Goal: Task Accomplishment & Management: Complete application form

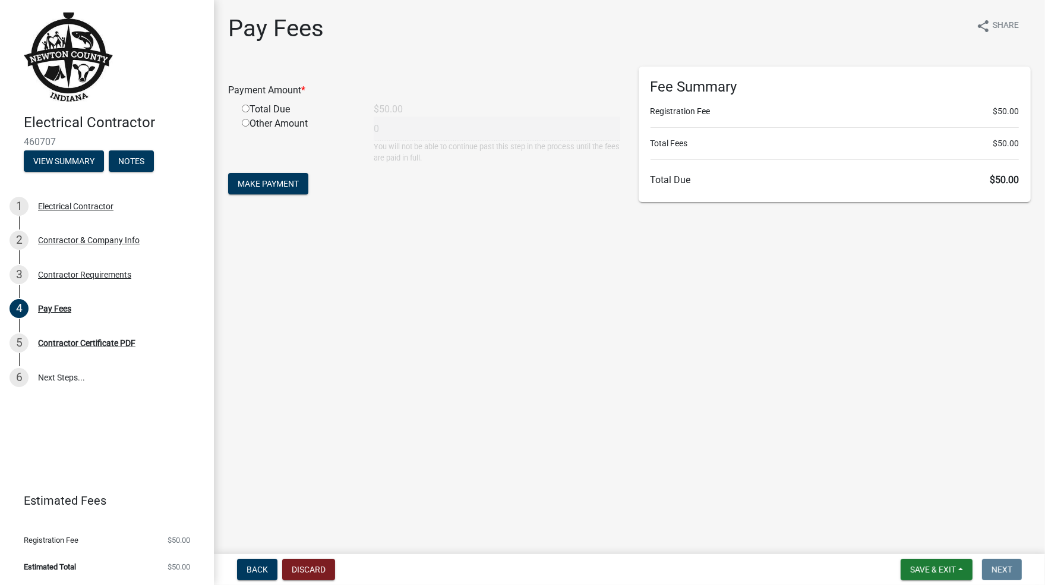
click at [245, 109] on input "radio" at bounding box center [246, 109] width 8 height 8
radio input "true"
type input "50"
click at [273, 187] on span "Make Payment" at bounding box center [268, 184] width 61 height 10
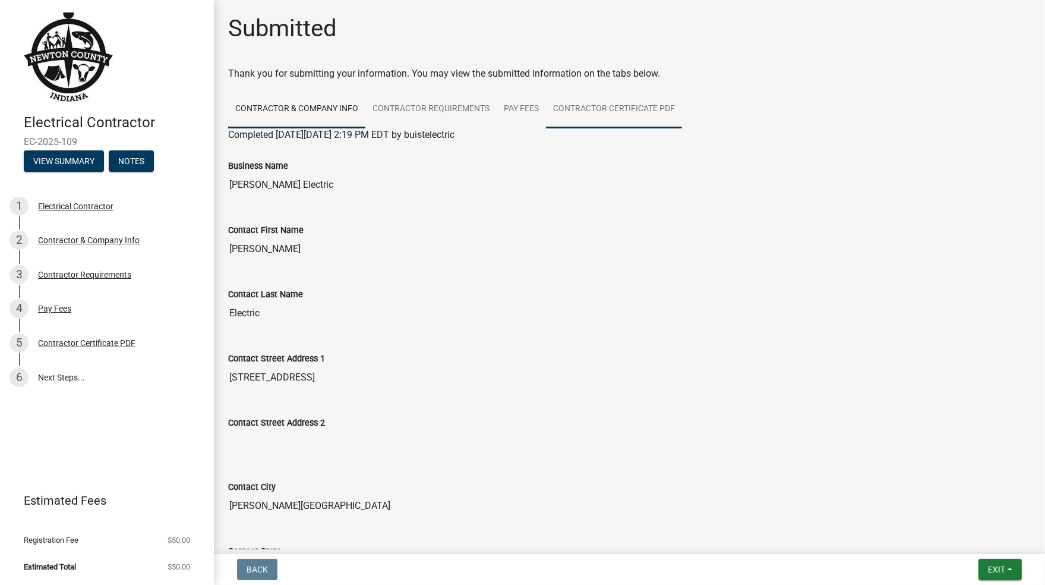
click at [589, 109] on link "Contractor Certificate PDF" at bounding box center [614, 109] width 136 height 38
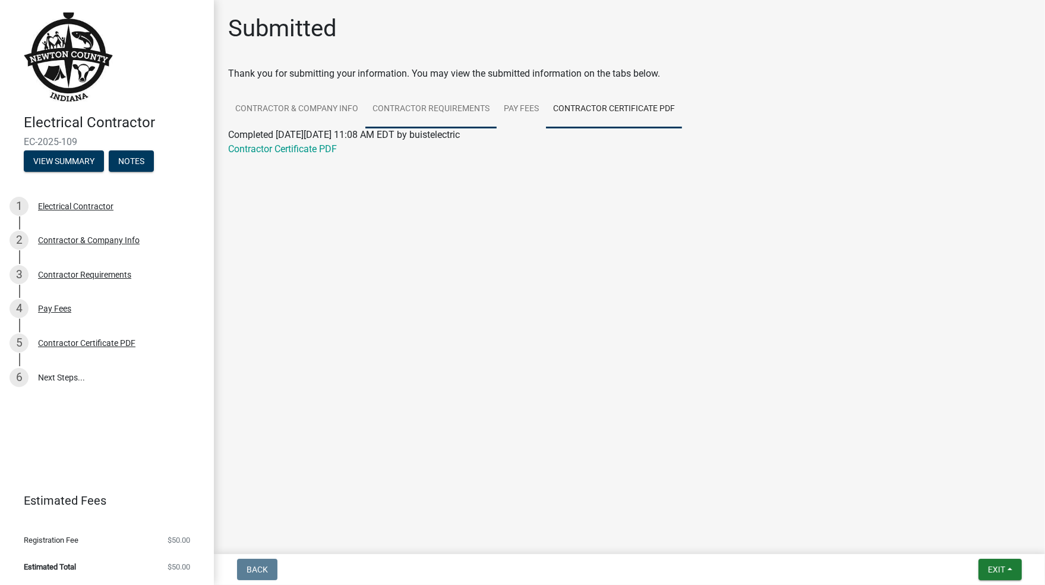
click at [428, 106] on link "Contractor Requirements" at bounding box center [430, 109] width 131 height 38
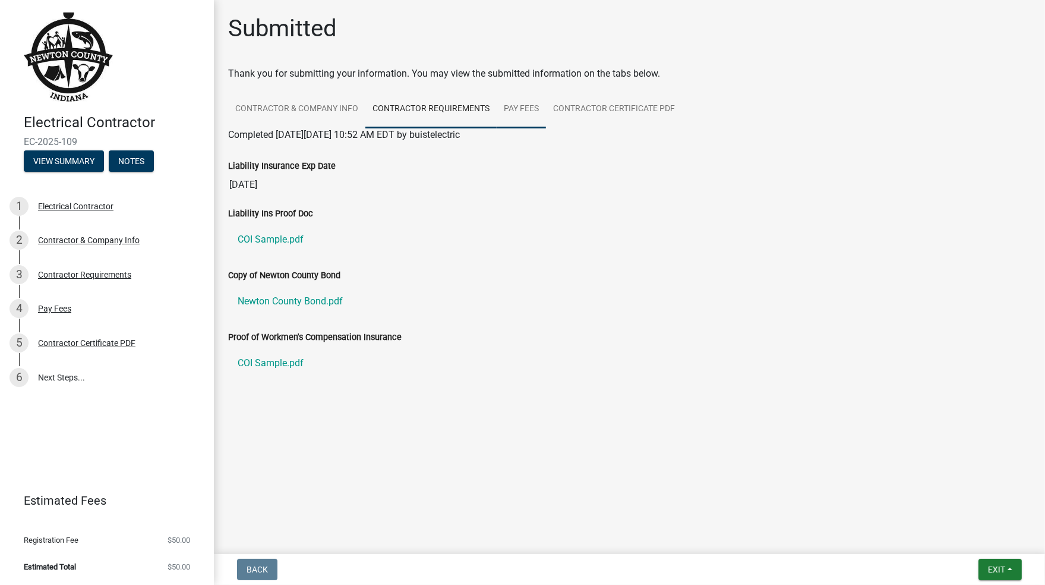
click at [533, 113] on link "Pay Fees" at bounding box center [521, 109] width 49 height 38
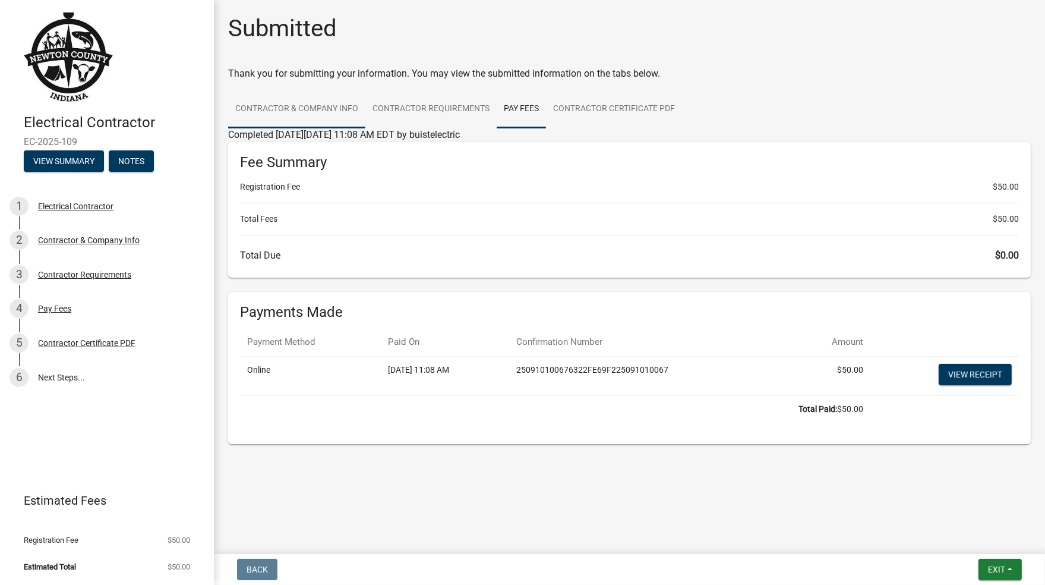
click at [285, 105] on link "Contractor & Company Info" at bounding box center [296, 109] width 137 height 38
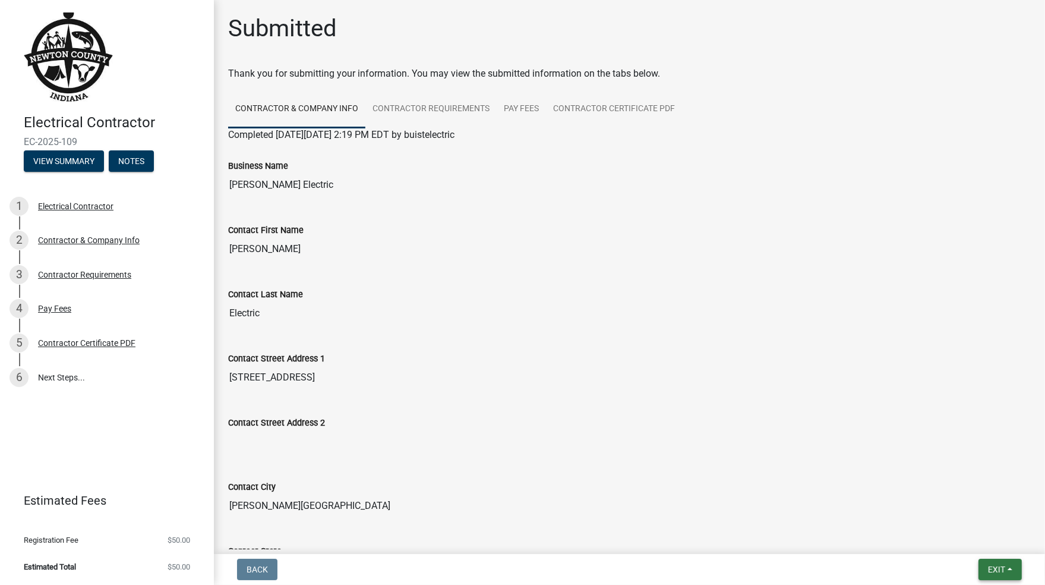
click at [992, 564] on span "Exit" at bounding box center [996, 569] width 17 height 10
click at [961, 536] on button "Save & Exit" at bounding box center [974, 538] width 95 height 29
